Goal: Download file/media

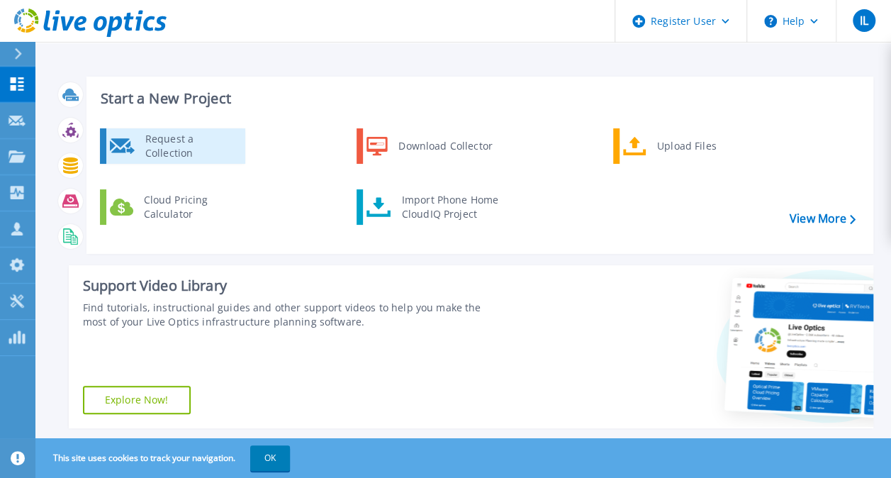
click at [171, 147] on div "Request a Collection" at bounding box center [190, 146] width 104 height 28
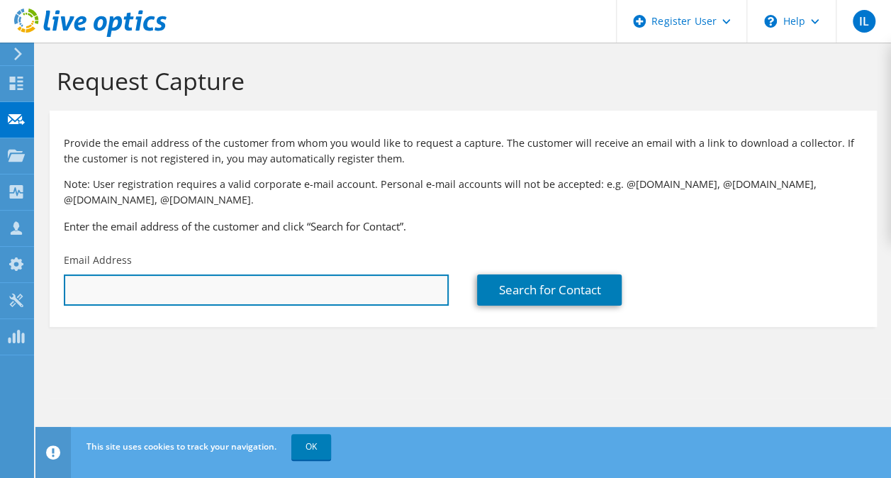
click at [263, 289] on input "text" at bounding box center [256, 289] width 385 height 31
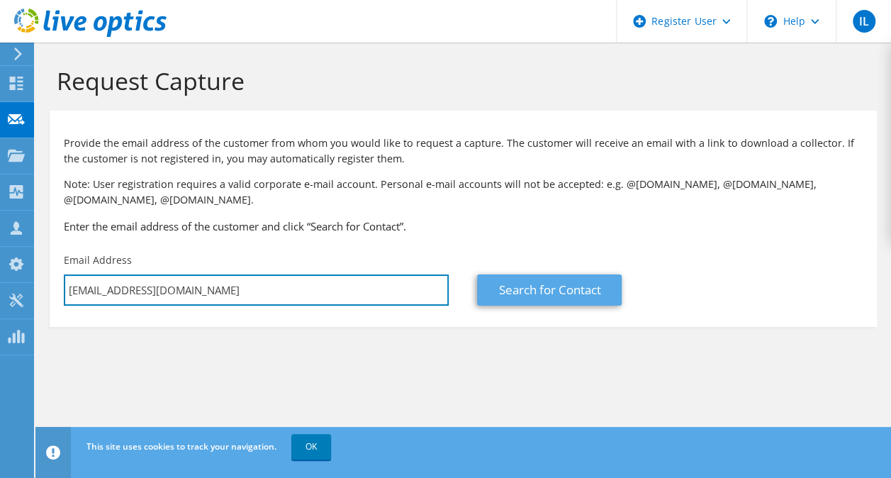
type input "sorin.pacurar@btrl.ro"
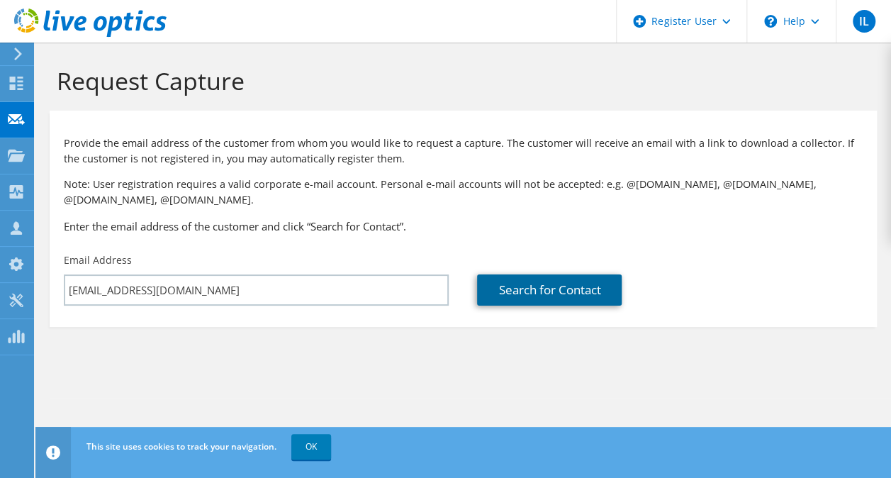
click at [613, 289] on link "Search for Contact" at bounding box center [549, 289] width 145 height 31
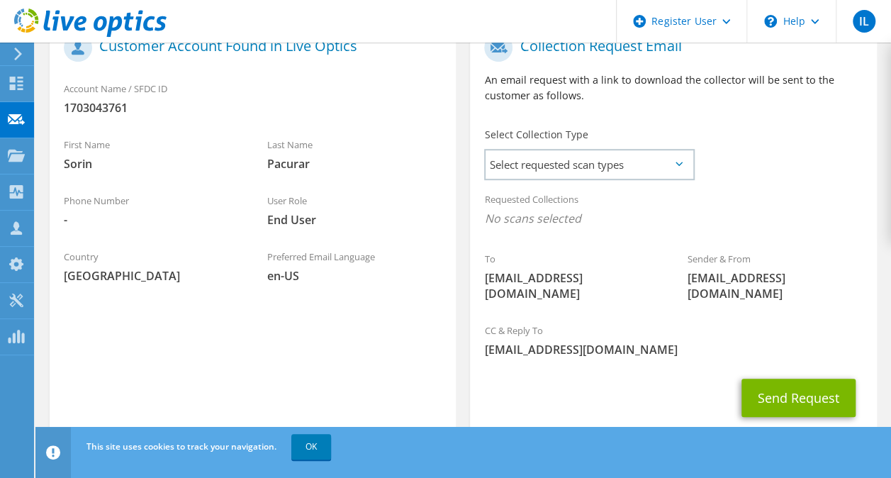
scroll to position [323, 0]
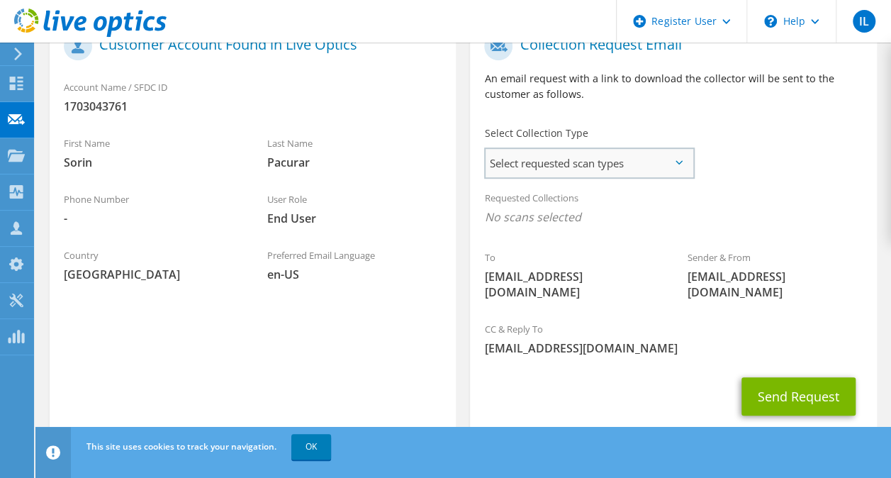
click at [633, 174] on span "Select requested scan types" at bounding box center [589, 163] width 207 height 28
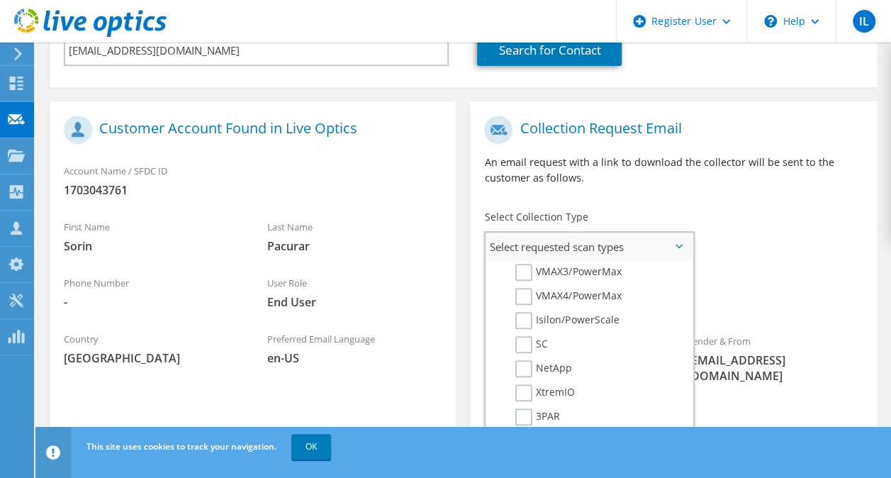
scroll to position [626, 0]
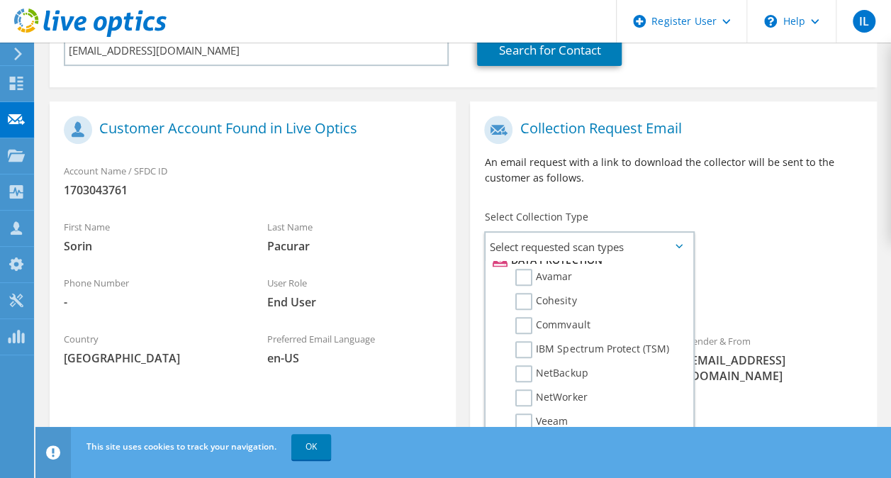
click at [739, 227] on div "To sorin.pacurar@btrl.ro Sender & From liveoptics@liveoptics.com" at bounding box center [673, 252] width 406 height 289
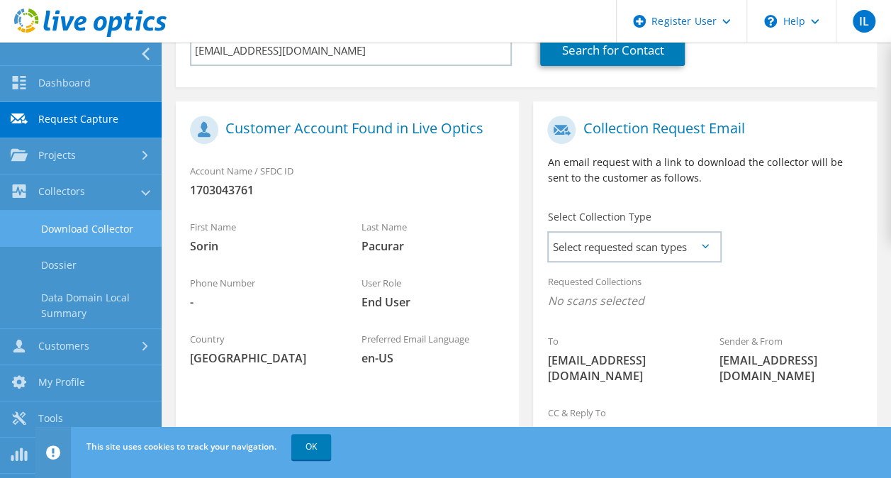
click at [109, 231] on link "Download Collector" at bounding box center [81, 229] width 162 height 36
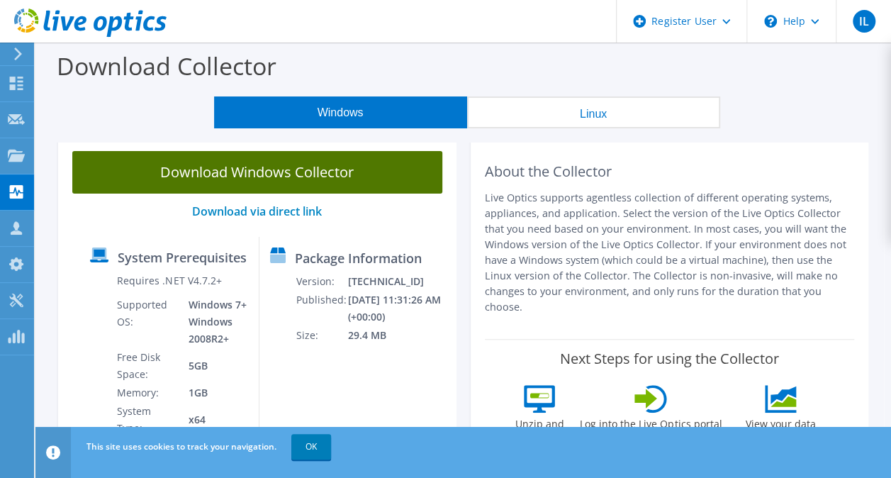
click at [276, 177] on link "Download Windows Collector" at bounding box center [257, 172] width 370 height 43
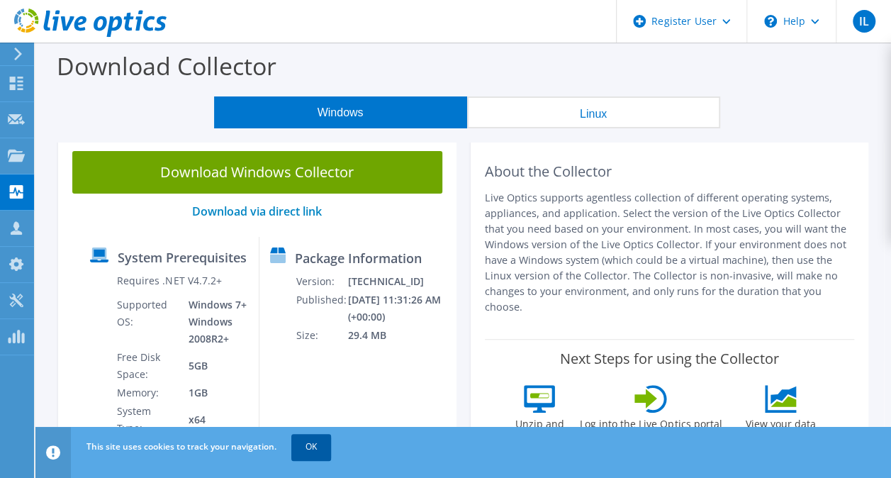
click at [308, 446] on link "OK" at bounding box center [311, 447] width 40 height 26
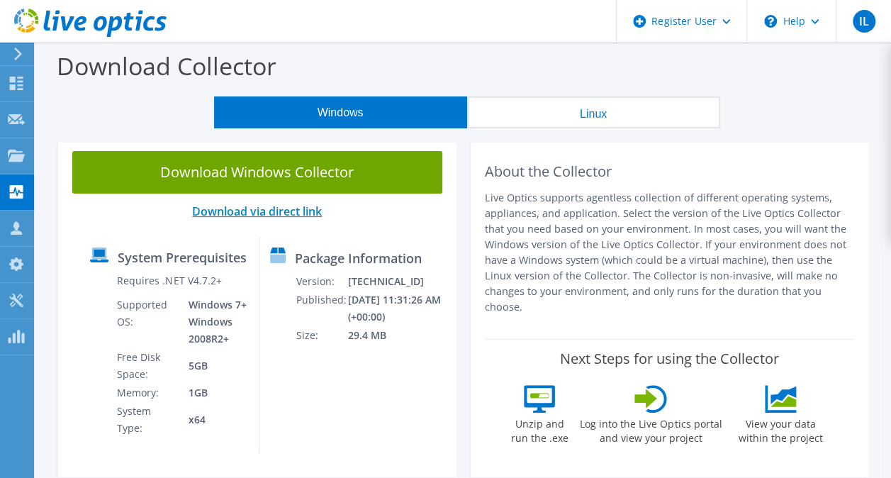
click at [304, 213] on link "Download via direct link" at bounding box center [257, 212] width 130 height 16
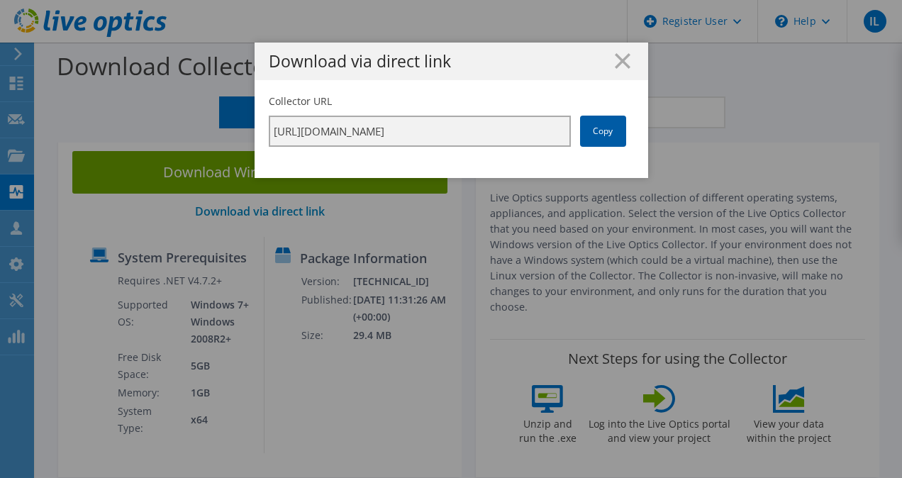
scroll to position [0, 243]
drag, startPoint x: 479, startPoint y: 121, endPoint x: 618, endPoint y: 132, distance: 139.4
click at [618, 132] on div "Collector URL https://app.liveoptics.com/collector/direct?request=f80fde4f-672e…" at bounding box center [451, 120] width 365 height 52
drag, startPoint x: 618, startPoint y: 132, endPoint x: 600, endPoint y: 132, distance: 17.7
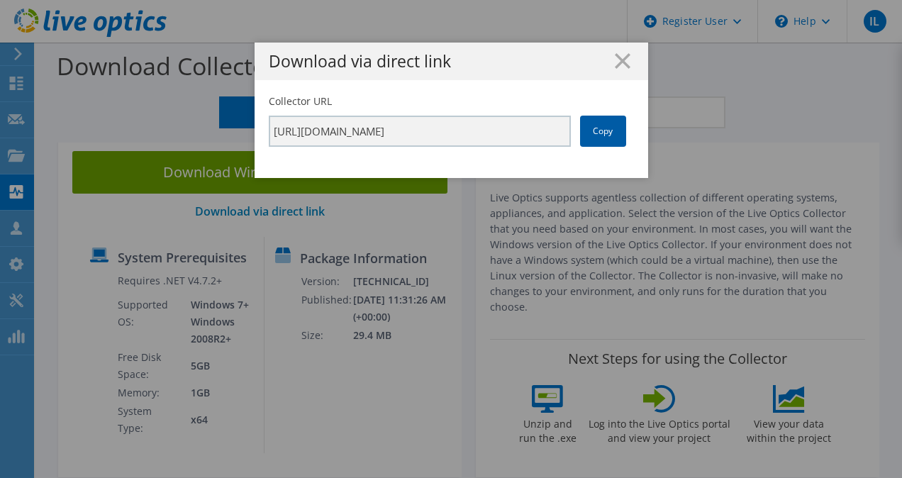
click at [600, 132] on link "Copy" at bounding box center [603, 131] width 46 height 31
drag, startPoint x: 600, startPoint y: 132, endPoint x: 606, endPoint y: 140, distance: 10.1
click at [606, 140] on link "Copy" at bounding box center [603, 131] width 46 height 31
click at [589, 129] on link "Copy" at bounding box center [603, 131] width 46 height 31
